Goal: Communication & Community: Answer question/provide support

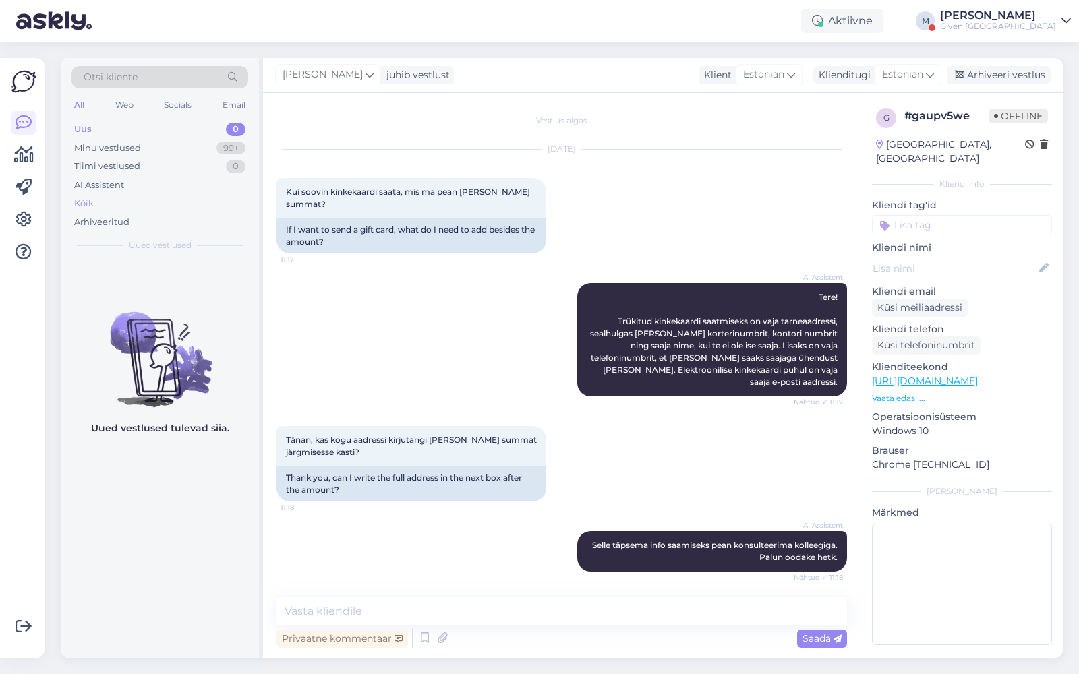
scroll to position [373, 0]
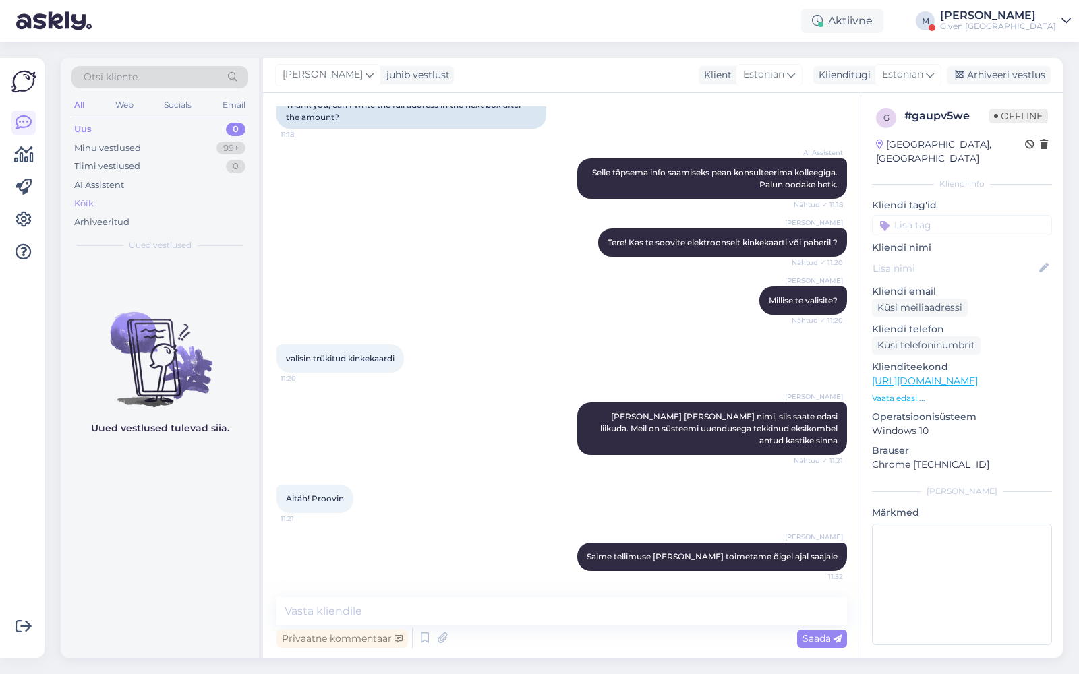
click at [121, 204] on div "Kõik" at bounding box center [159, 203] width 177 height 19
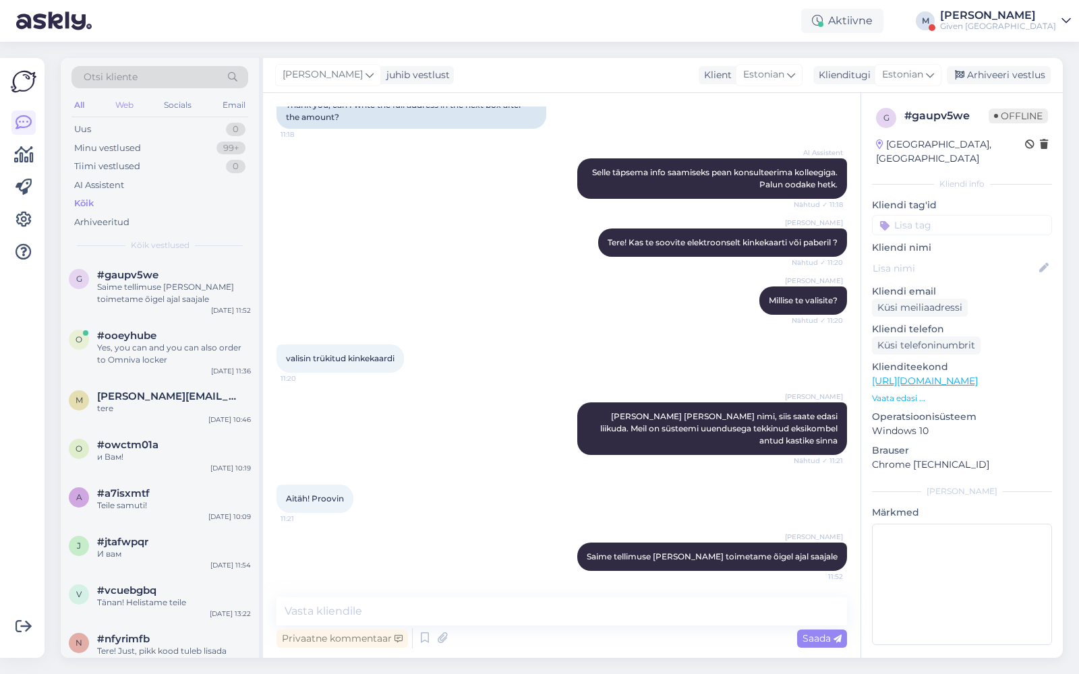
click at [129, 102] on div "Web" at bounding box center [125, 105] width 24 height 18
click at [130, 276] on span "#gaupv5we" at bounding box center [127, 275] width 61 height 12
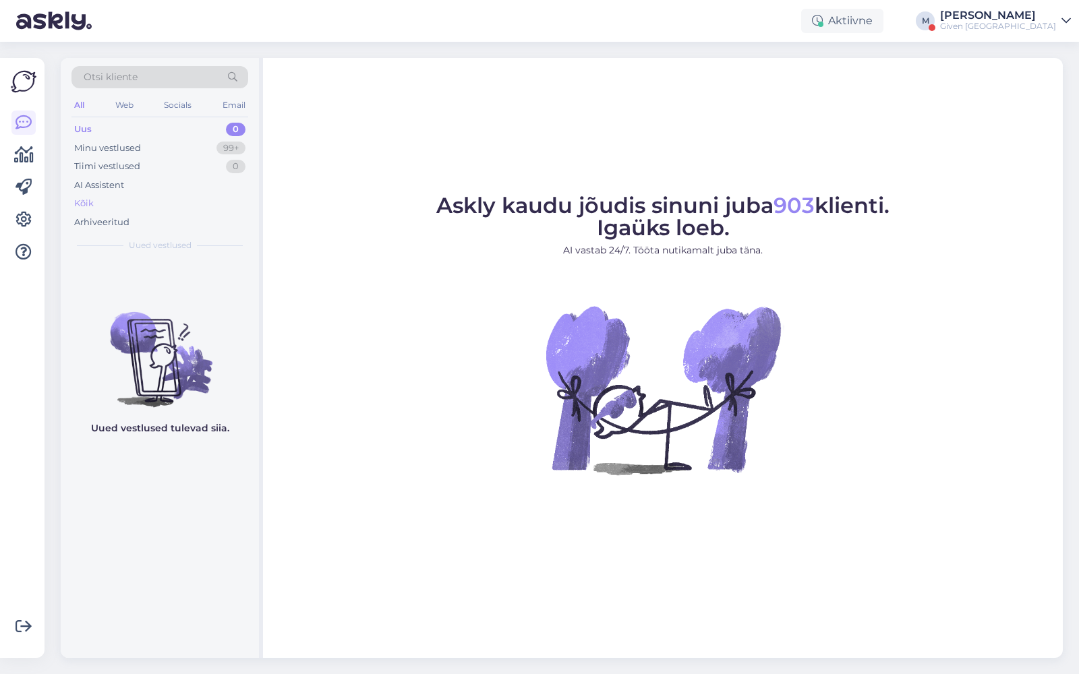
click at [122, 204] on div "Kõik" at bounding box center [159, 203] width 177 height 19
click at [92, 203] on div "Kõik" at bounding box center [84, 203] width 20 height 13
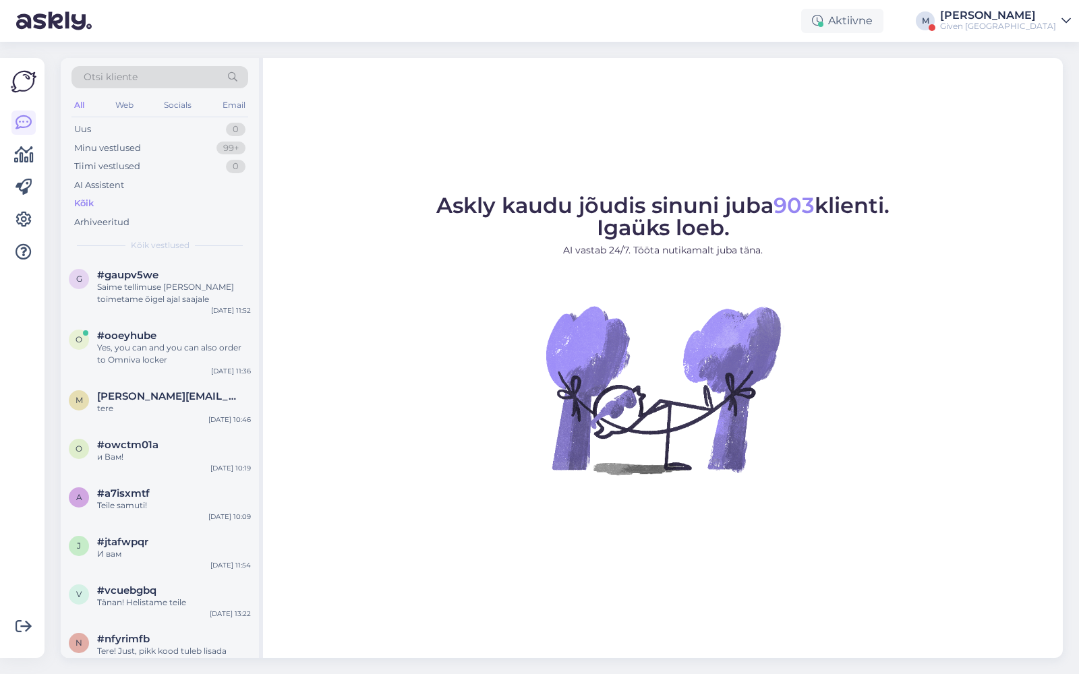
click at [996, 30] on div "Aktiivne M Margot Given Estonia" at bounding box center [539, 21] width 1079 height 42
click at [998, 24] on div "Aktiivne M Margot Given Estonia" at bounding box center [539, 21] width 1079 height 42
click at [1031, 22] on div "Given [GEOGRAPHIC_DATA]" at bounding box center [998, 26] width 116 height 11
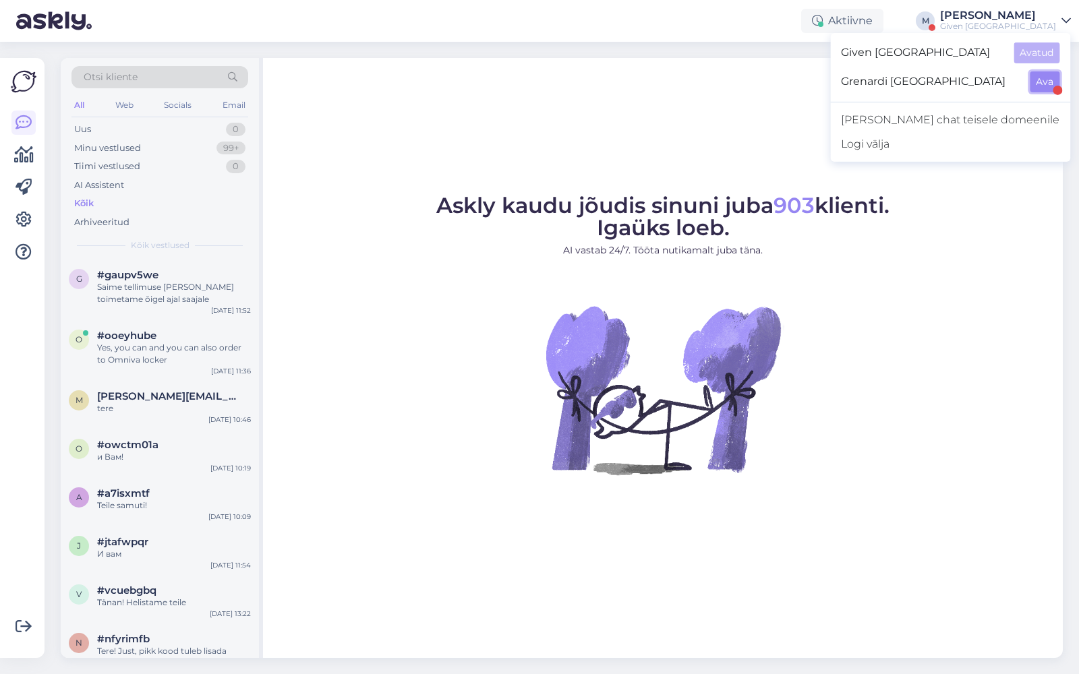
click at [1037, 76] on button "Ava" at bounding box center [1044, 81] width 30 height 21
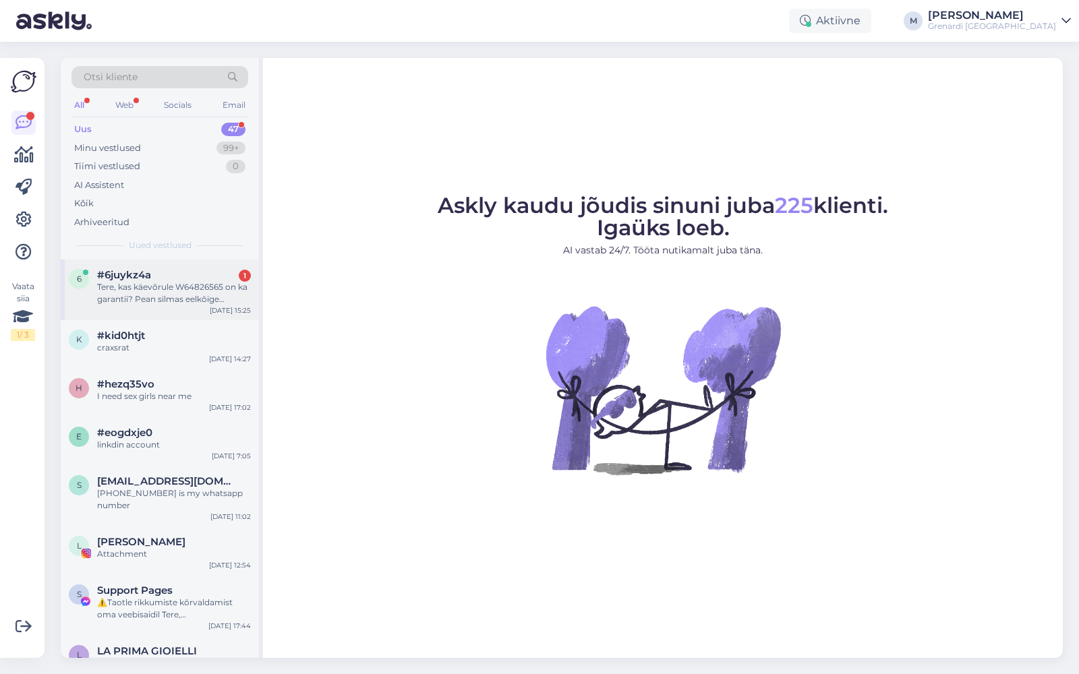
click at [139, 276] on span "#6juykz4a" at bounding box center [124, 275] width 54 height 12
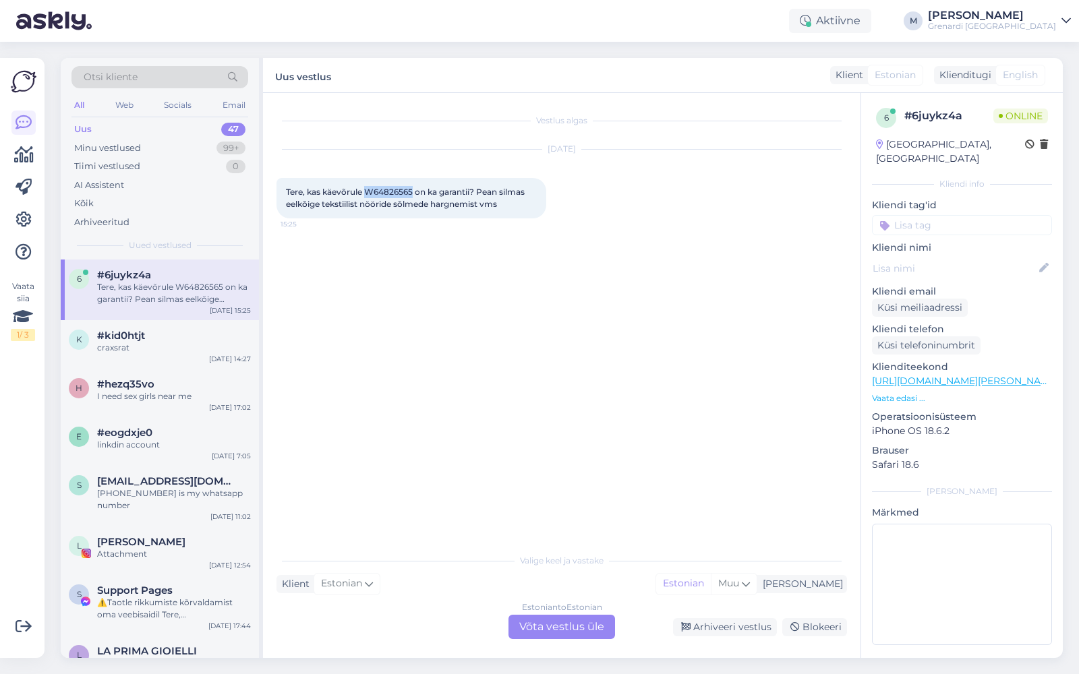
drag, startPoint x: 365, startPoint y: 188, endPoint x: 413, endPoint y: 191, distance: 48.0
click at [413, 191] on span "Tere, kas käevõrule W64826565 on ka garantii? Pean silmas eelkõige tekstiilist …" at bounding box center [406, 198] width 241 height 22
copy span "W64826565"
click at [550, 625] on div "Estonian to Estonian Võta vestlus üle" at bounding box center [561, 627] width 107 height 24
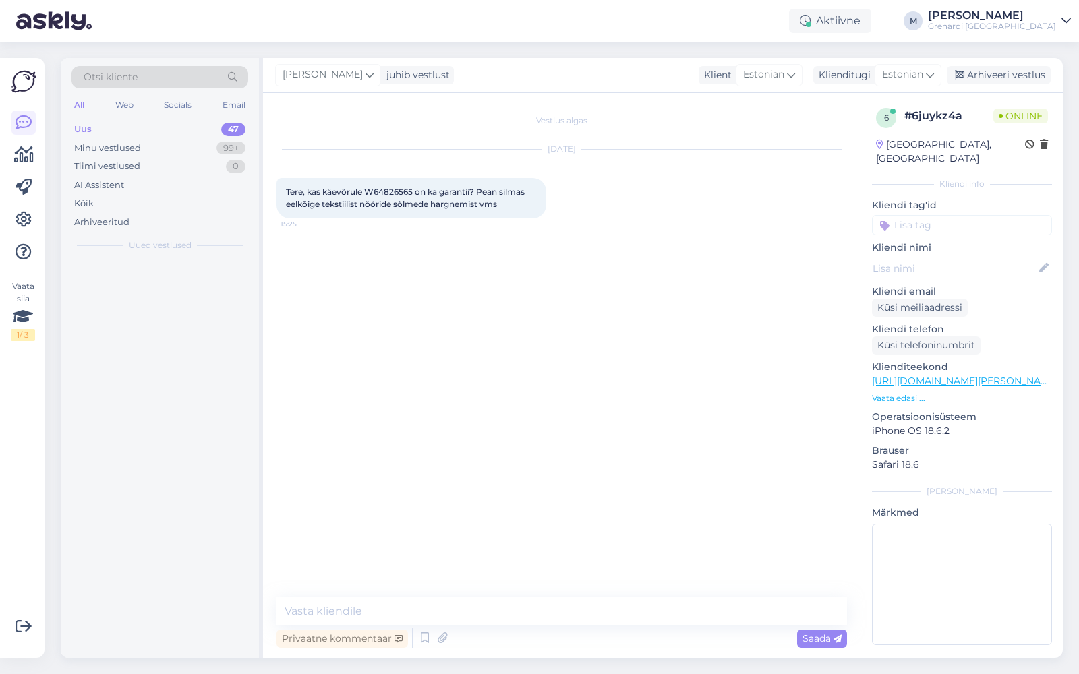
click at [547, 599] on div "Vestlus algas Sep 5 2025 Tere, kas käevõrule W64826565 on ka garantii? Pean sil…" at bounding box center [561, 375] width 597 height 565
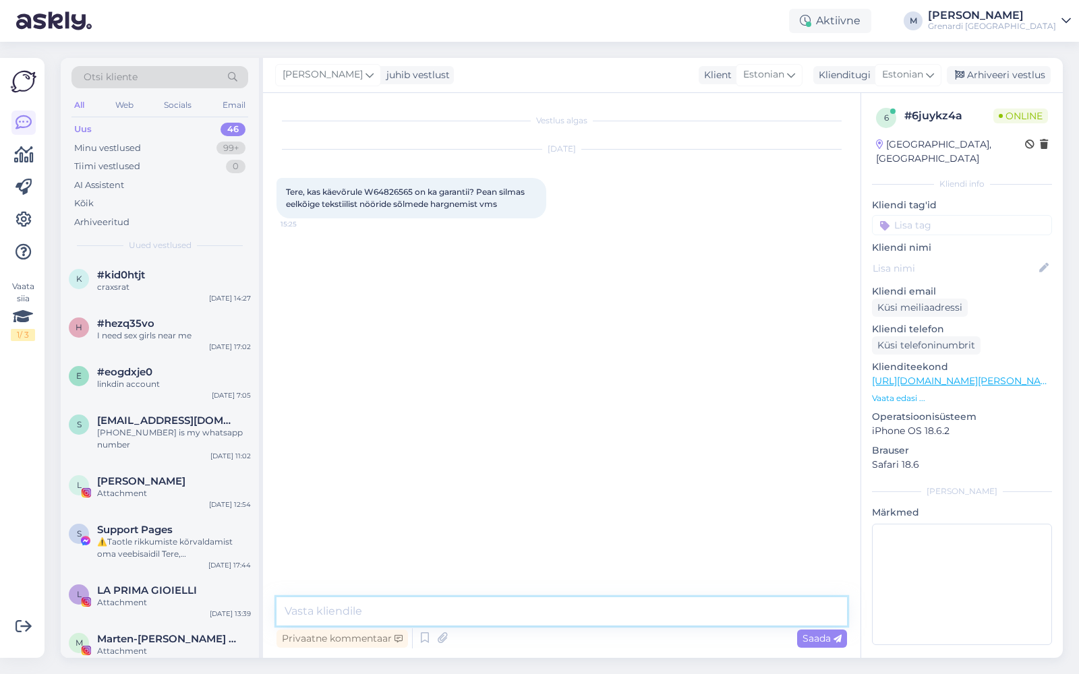
click at [537, 618] on textarea at bounding box center [561, 611] width 570 height 28
type textarea "Tere!"
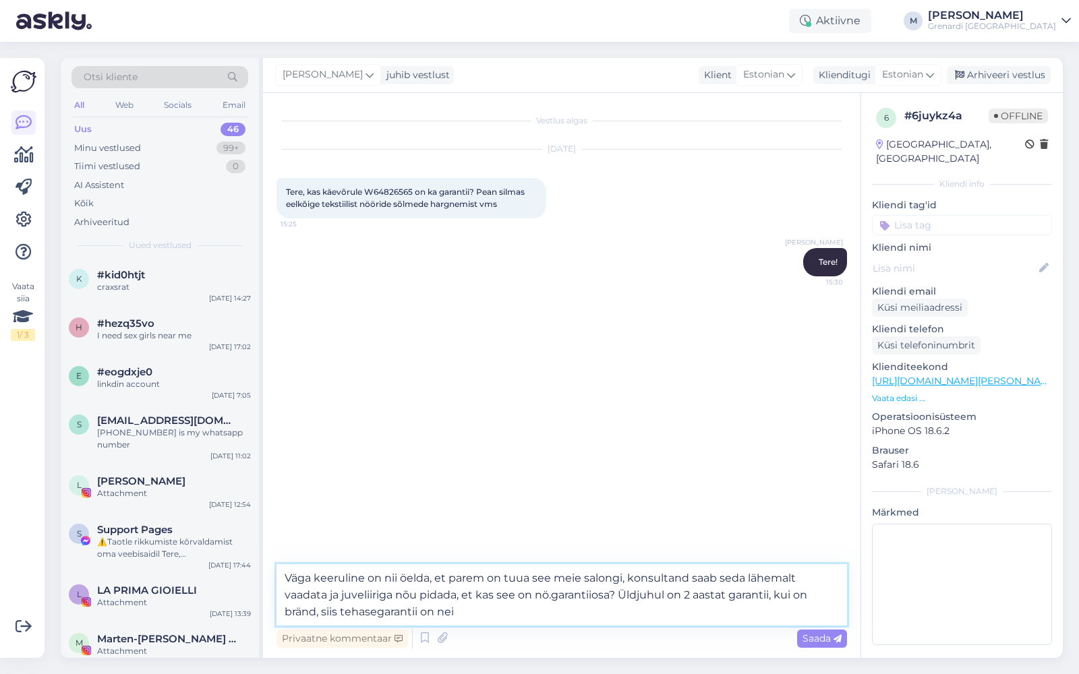
drag, startPoint x: 779, startPoint y: 594, endPoint x: 786, endPoint y: 609, distance: 17.2
click at [786, 609] on textarea "Väga keeruline on nii öelda, et parem on tuua see meie salongi, konsultand saab…" at bounding box center [561, 594] width 570 height 61
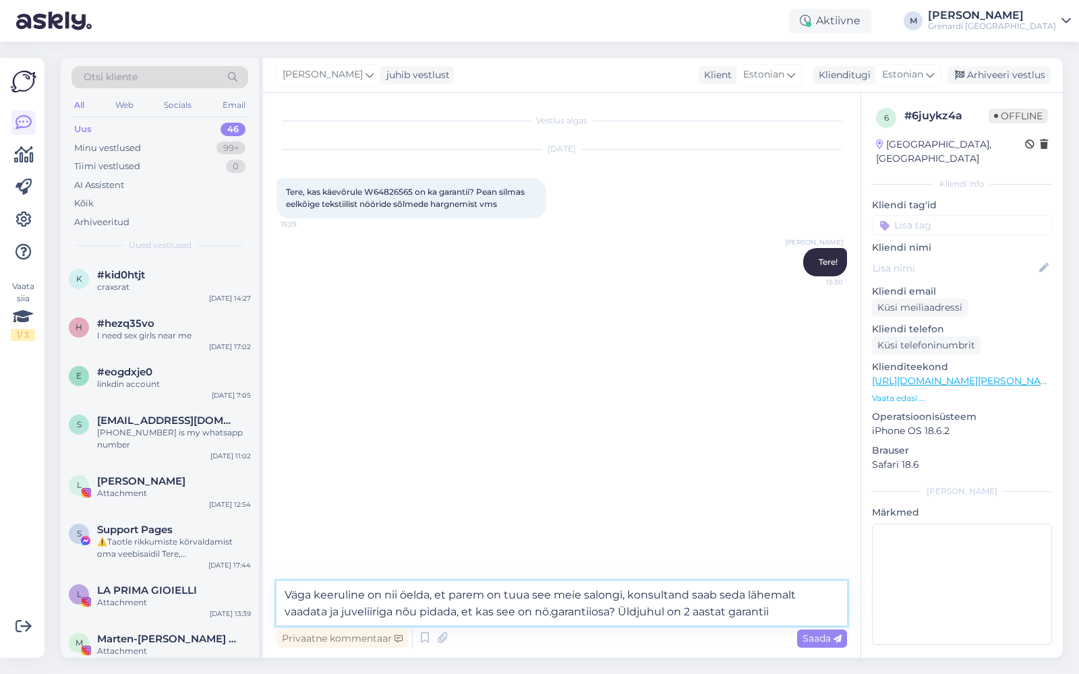
type textarea "Väga keeruline on nii öelda, et parem on tuua see meie salongi, konsultand saab…"
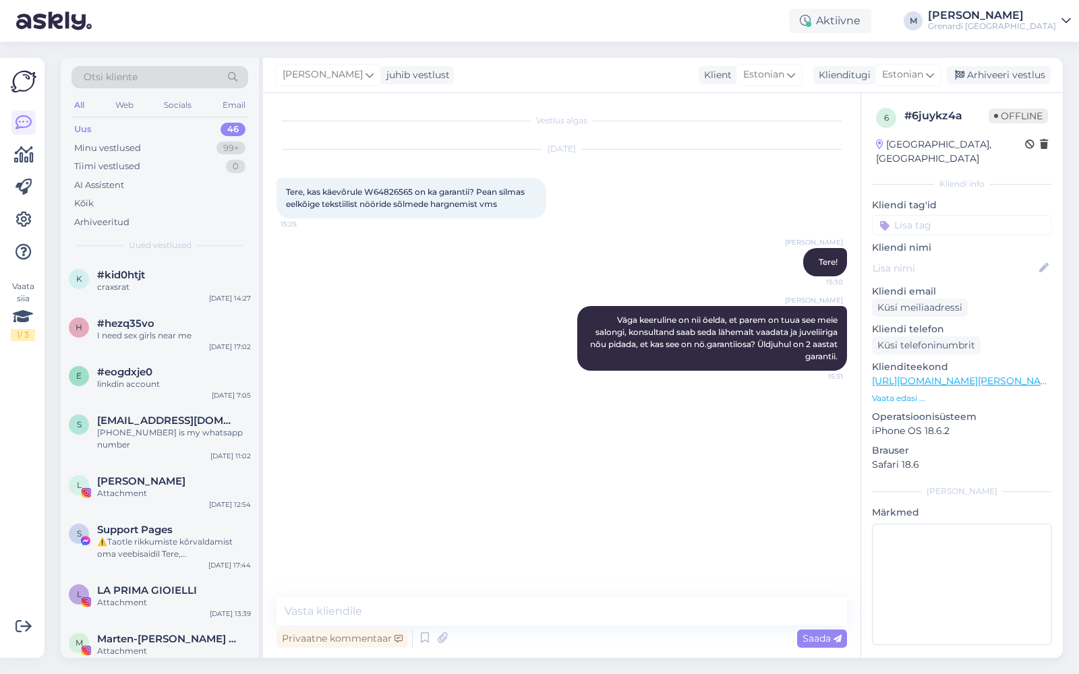
click at [1027, 20] on div "[PERSON_NAME]" at bounding box center [992, 15] width 128 height 11
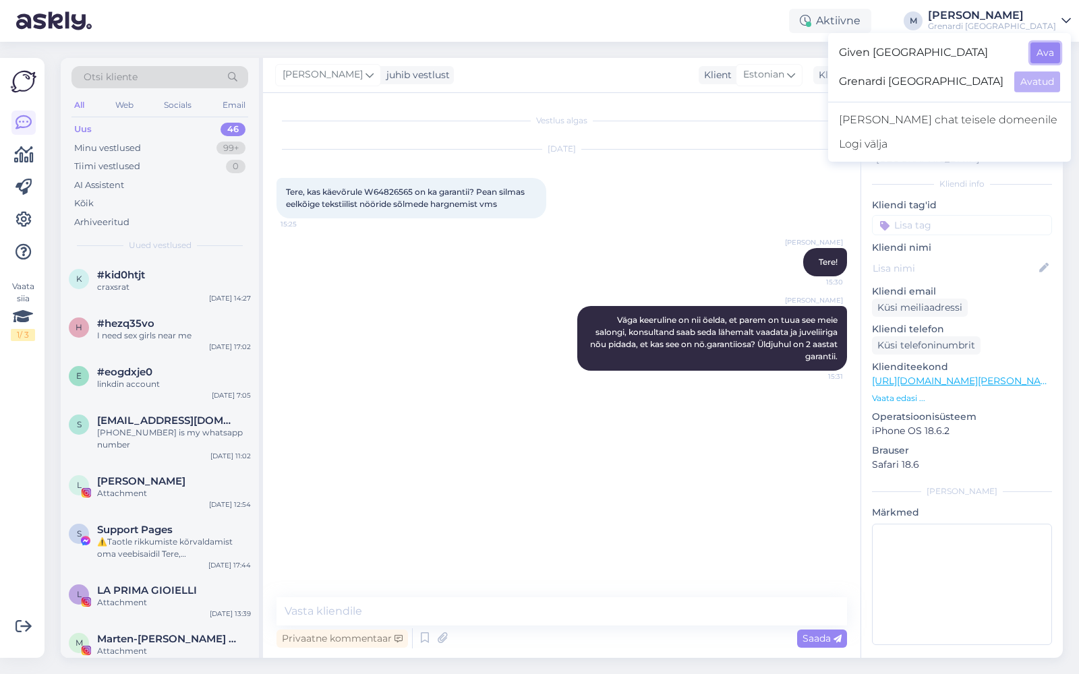
click at [1037, 50] on button "Ava" at bounding box center [1045, 52] width 30 height 21
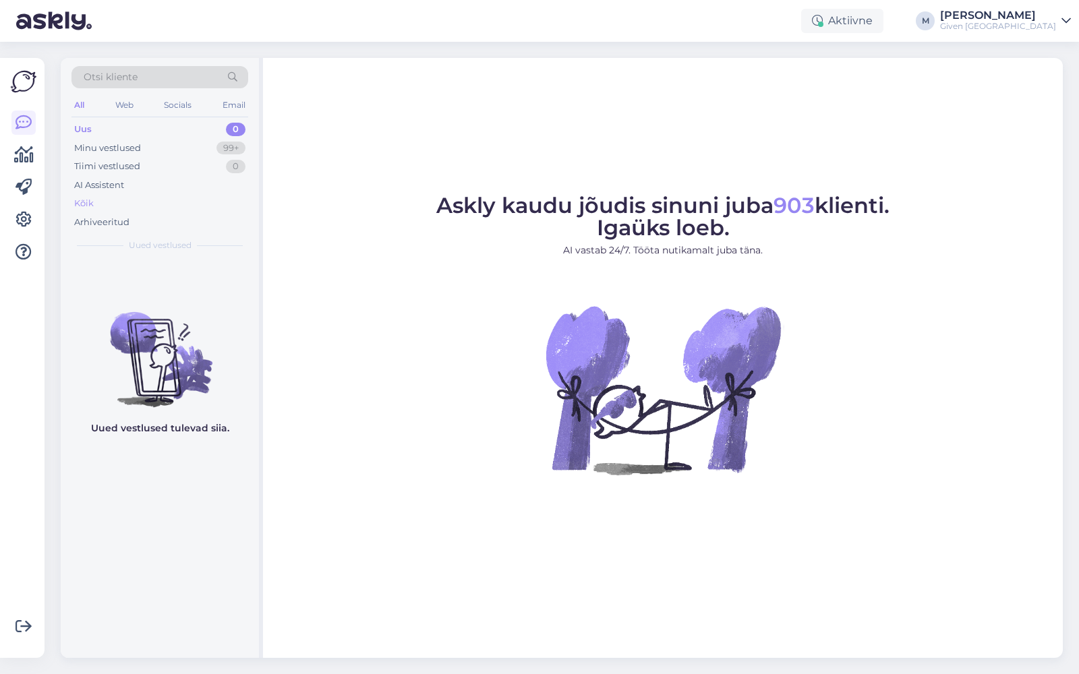
click at [123, 204] on div "Kõik" at bounding box center [159, 203] width 177 height 19
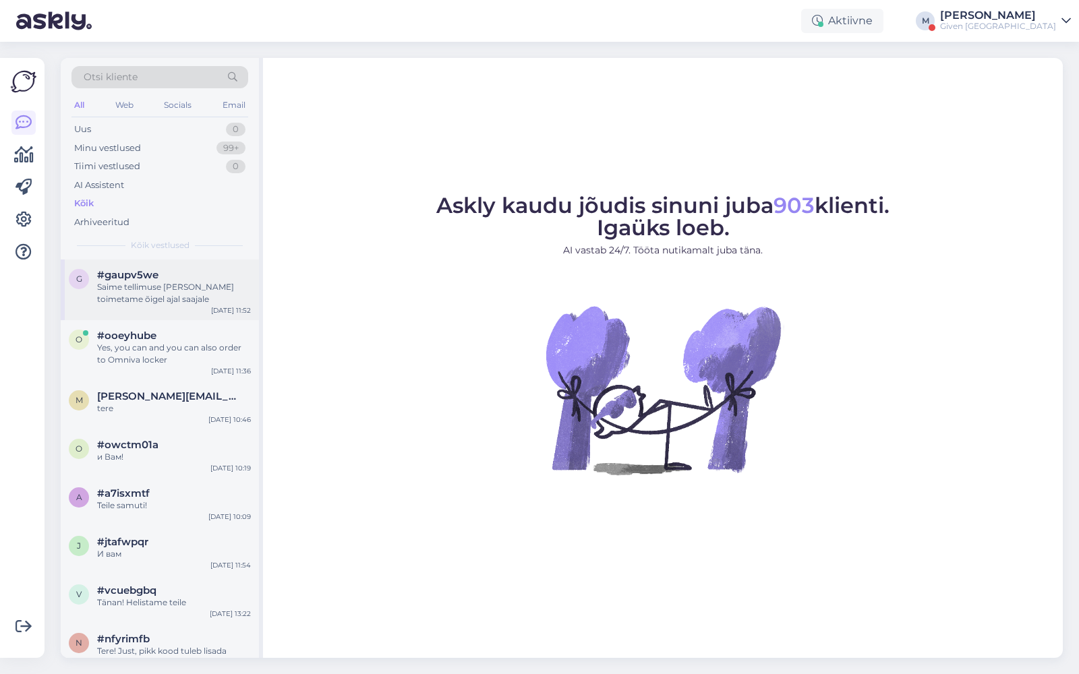
click at [183, 289] on div "Saime tellimuse [PERSON_NAME] toimetame õigel ajal saajale" at bounding box center [174, 293] width 154 height 24
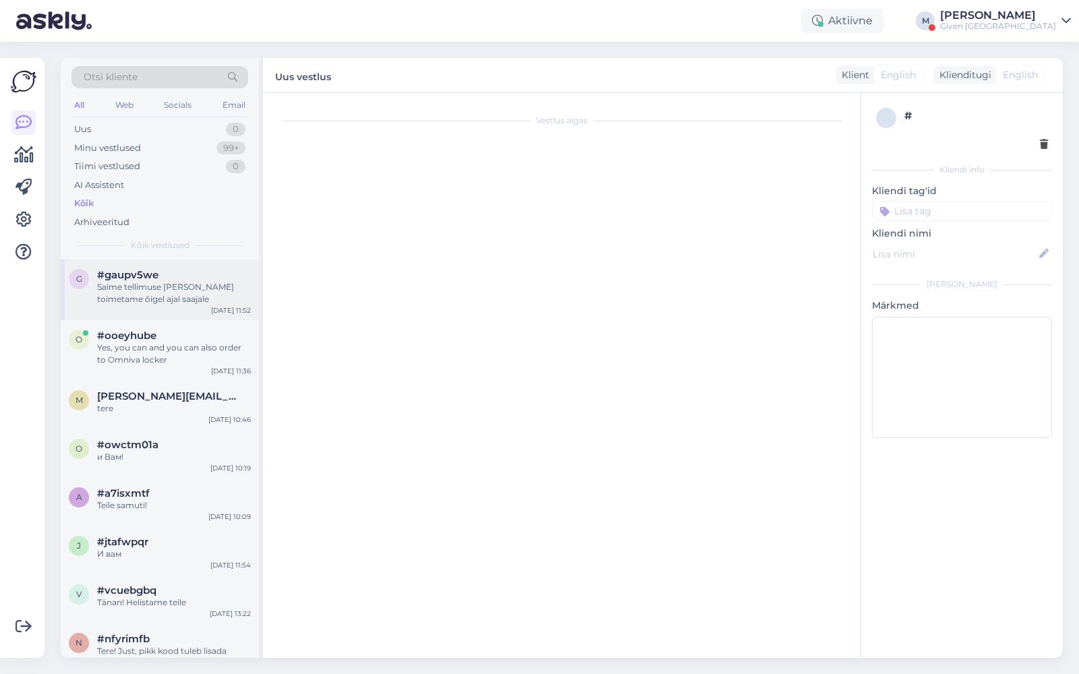
scroll to position [373, 0]
